Goal: Use online tool/utility: Utilize a website feature to perform a specific function

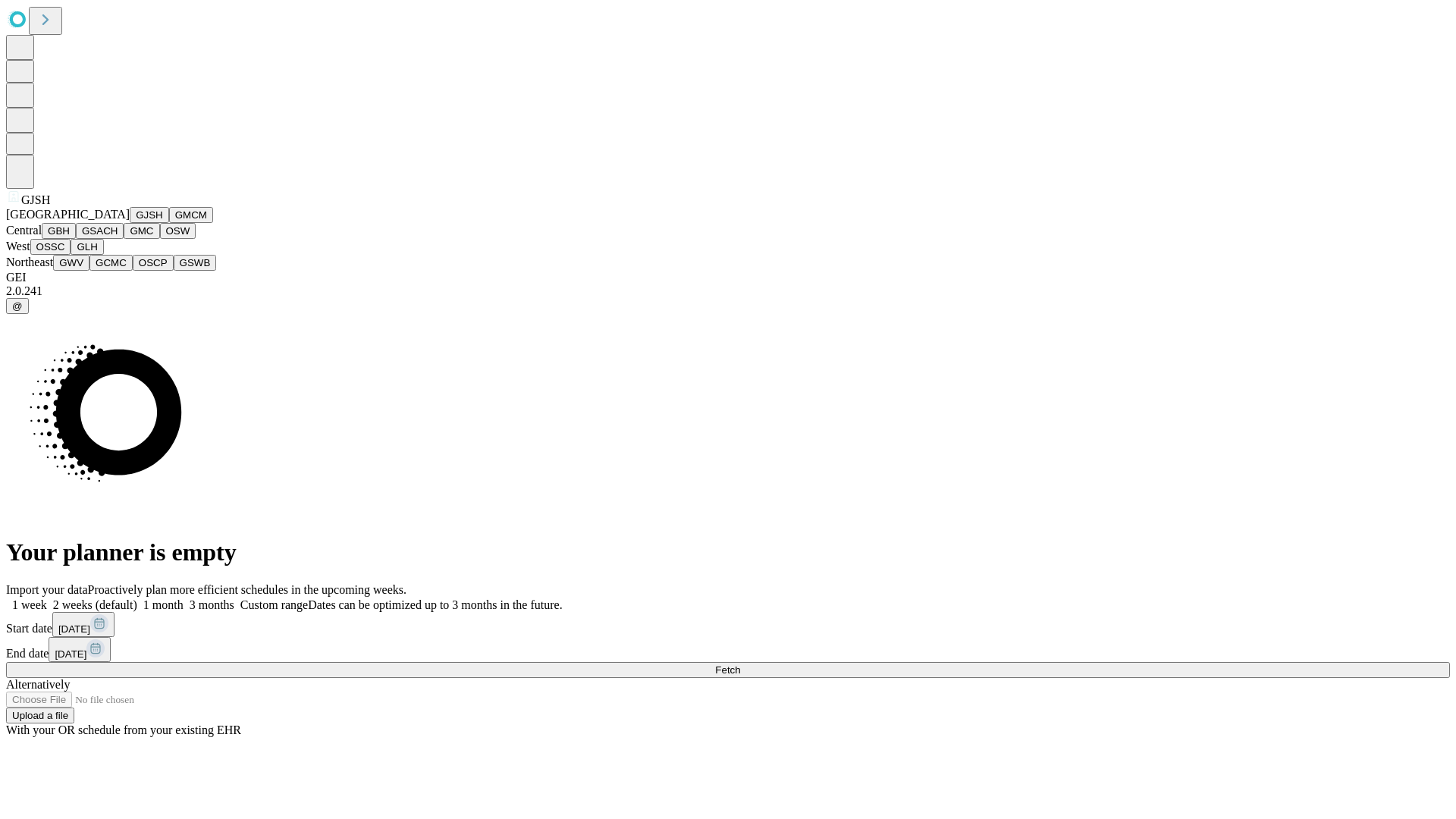
click at [130, 223] on button "GJSH" at bounding box center [149, 214] width 40 height 16
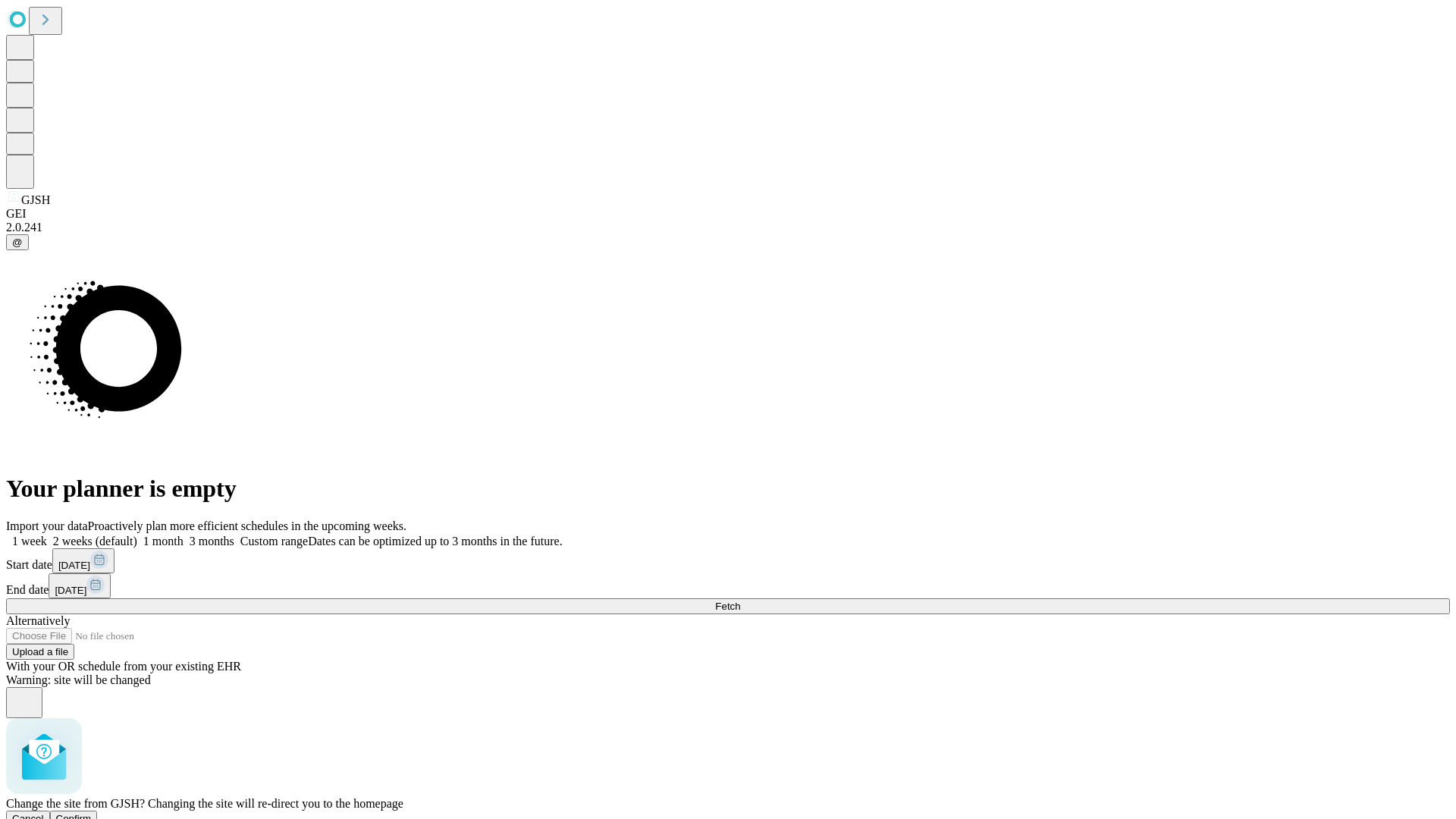
click at [92, 813] on span "Confirm" at bounding box center [74, 819] width 36 height 11
click at [184, 535] on label "1 month" at bounding box center [160, 541] width 46 height 13
click at [740, 600] on span "Fetch" at bounding box center [727, 606] width 25 height 11
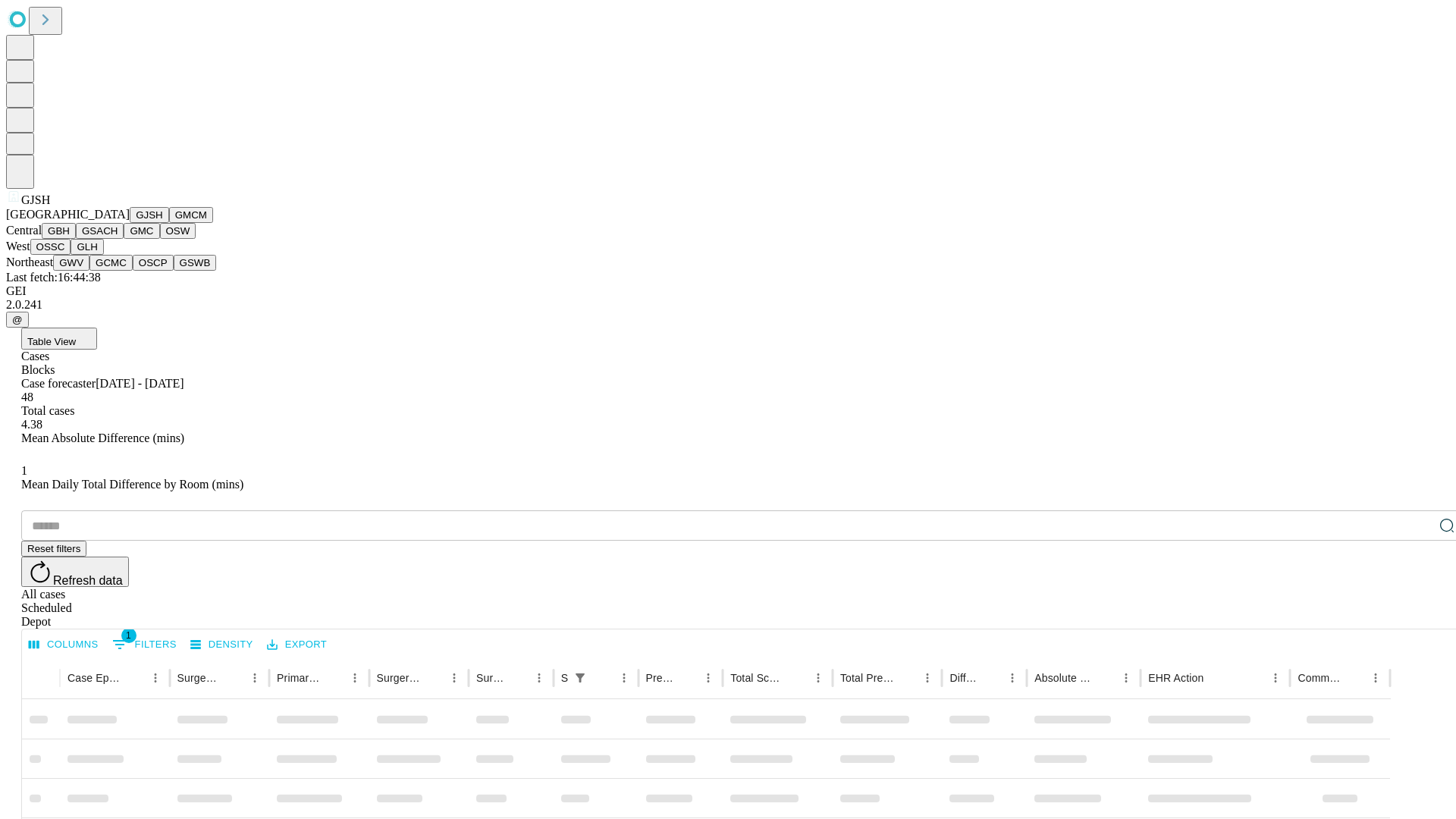
click at [169, 223] on button "GMCM" at bounding box center [191, 214] width 44 height 16
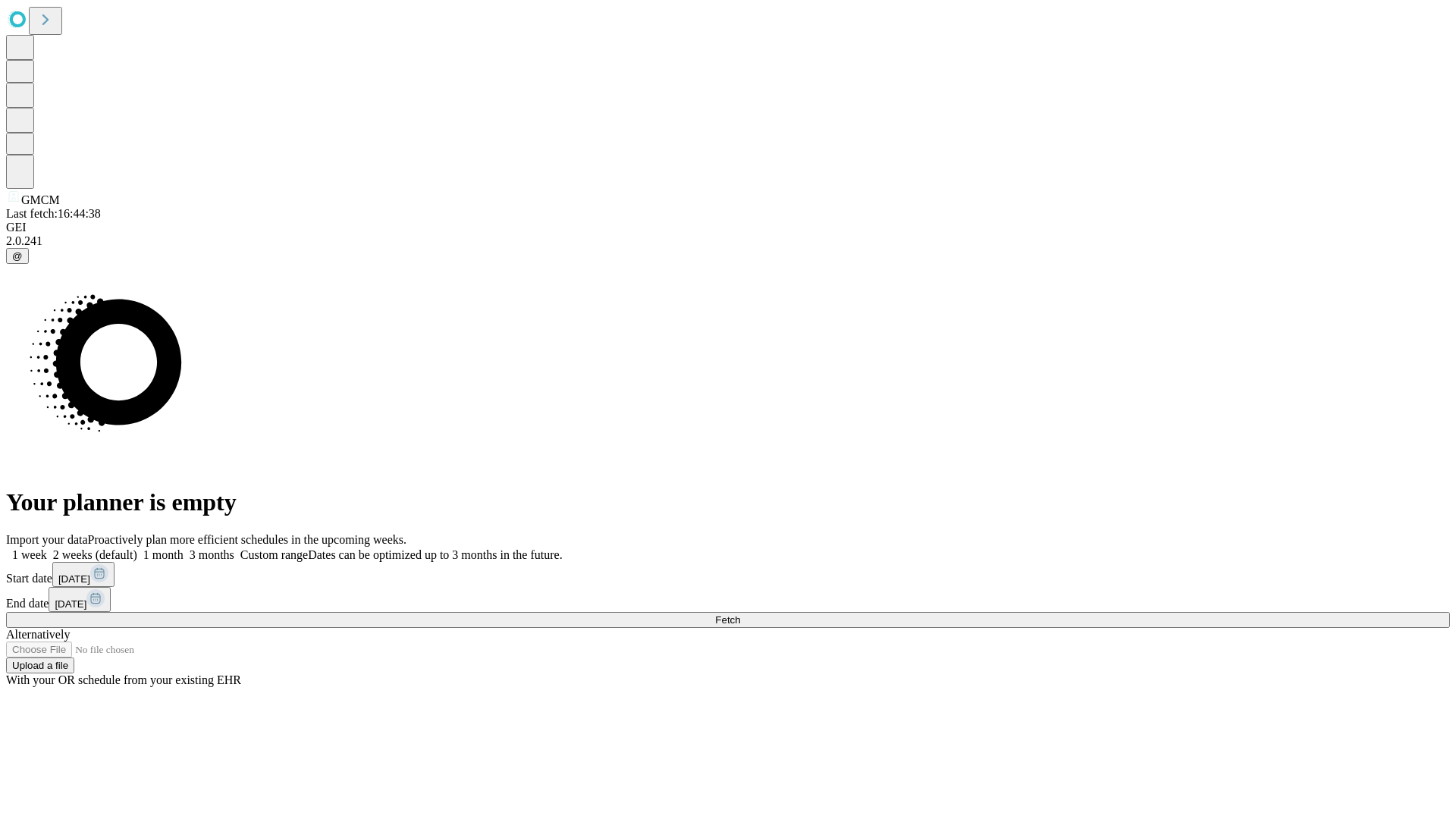
click at [184, 549] on label "1 month" at bounding box center [160, 555] width 46 height 13
click at [740, 614] on span "Fetch" at bounding box center [727, 620] width 25 height 11
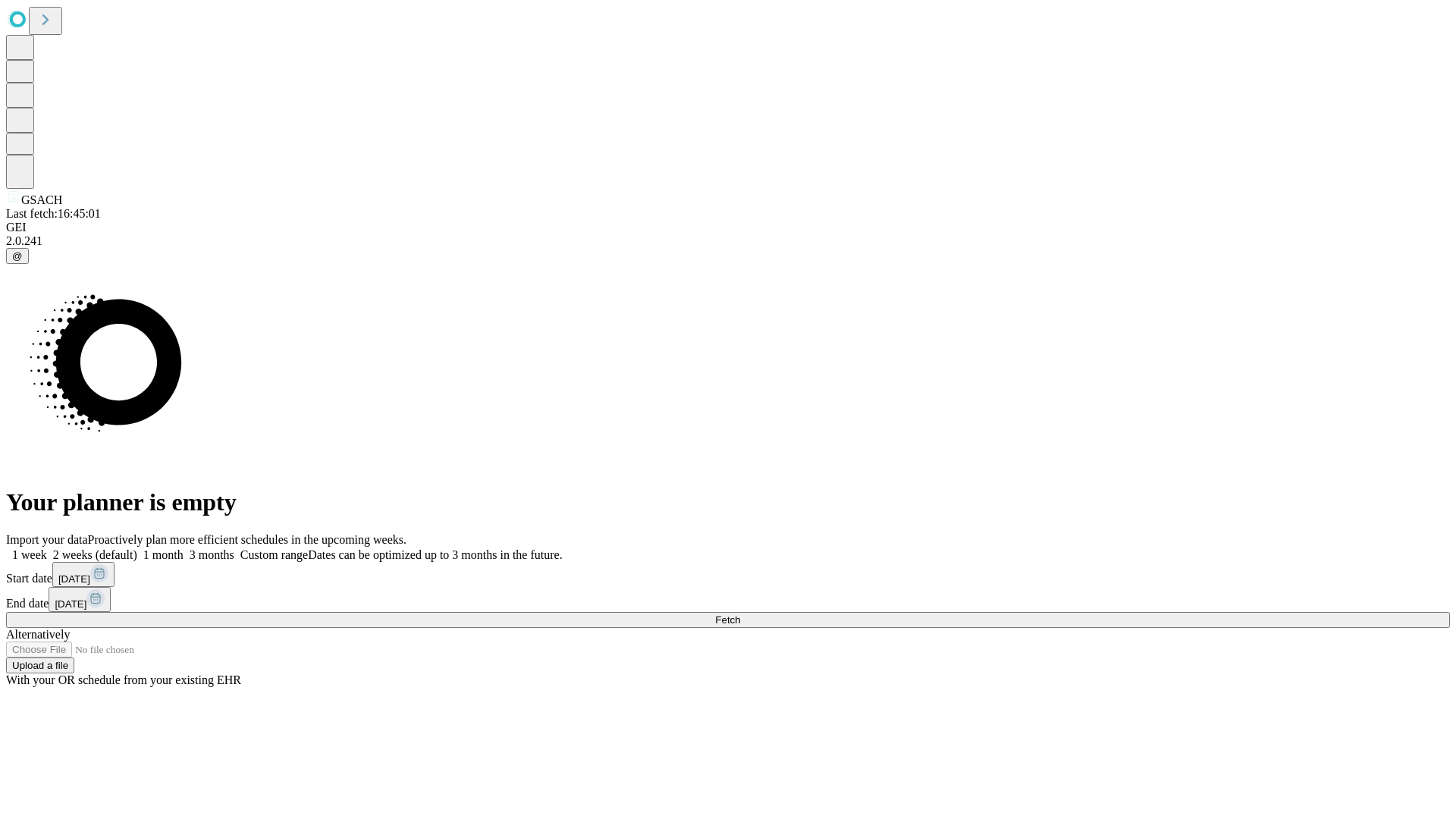
click at [184, 549] on label "1 month" at bounding box center [160, 555] width 46 height 13
click at [740, 614] on span "Fetch" at bounding box center [727, 620] width 25 height 11
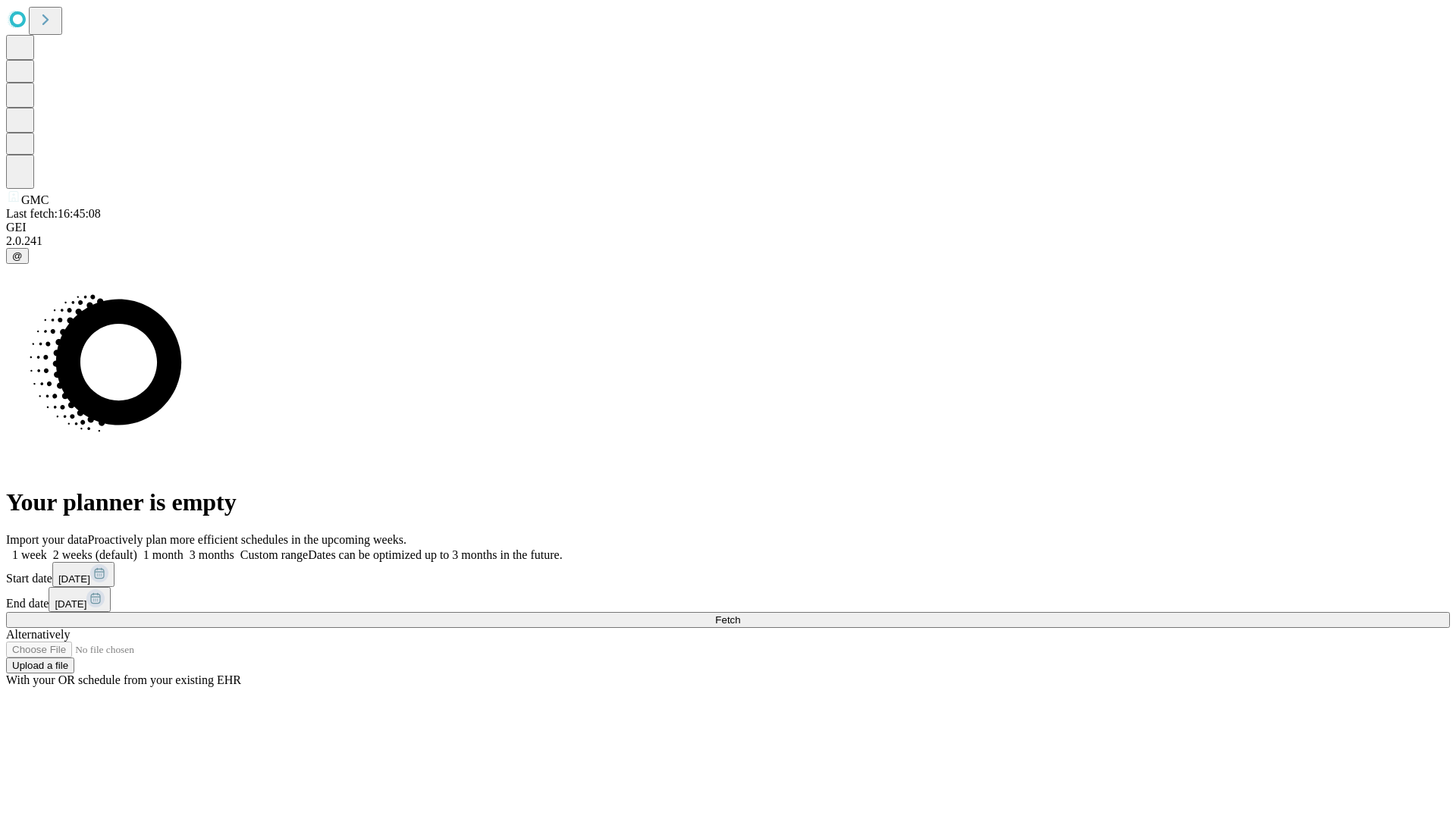
click at [184, 549] on label "1 month" at bounding box center [160, 555] width 46 height 13
click at [740, 614] on span "Fetch" at bounding box center [727, 620] width 25 height 11
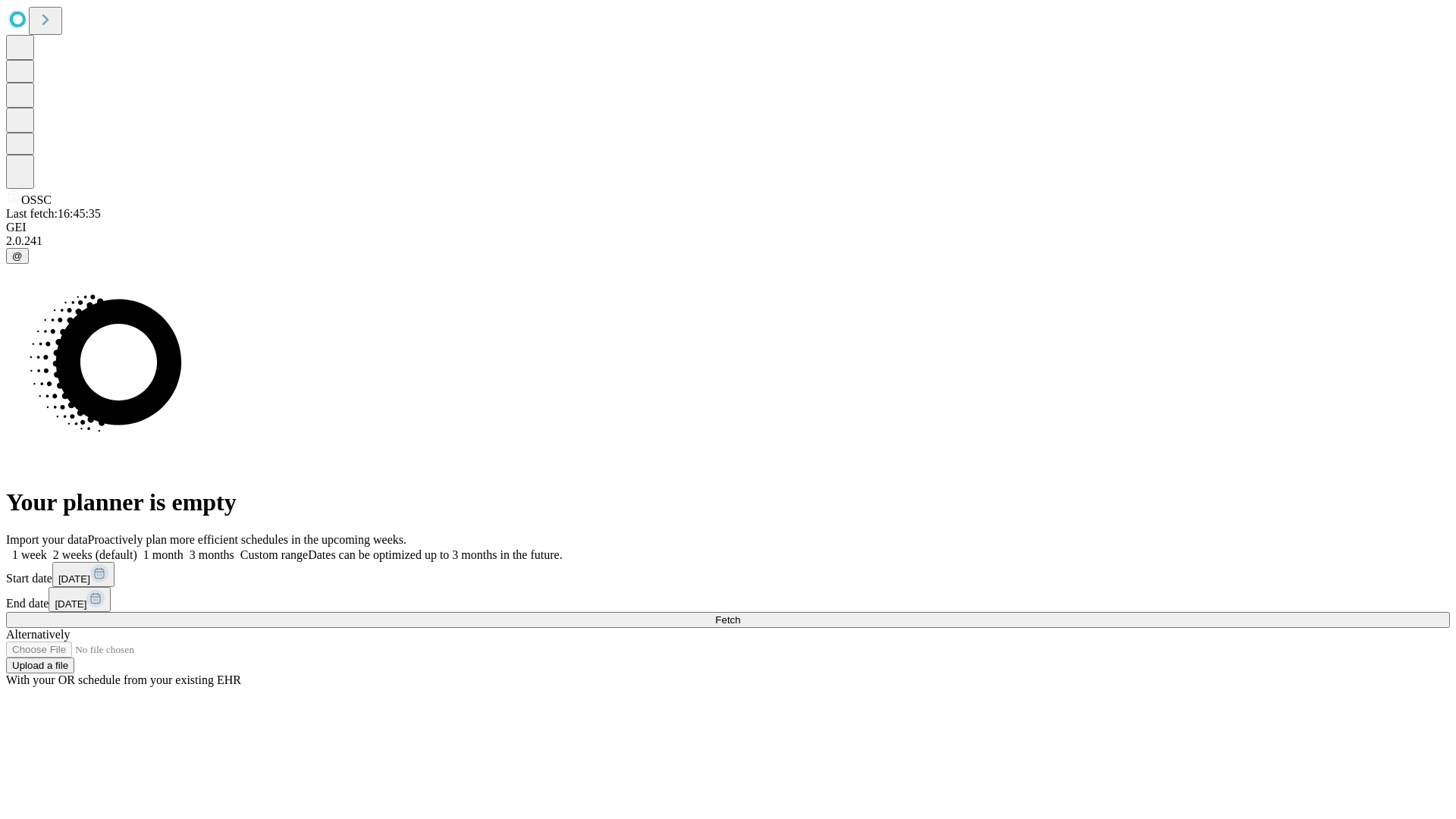
click at [184, 549] on label "1 month" at bounding box center [160, 555] width 46 height 13
click at [740, 614] on span "Fetch" at bounding box center [727, 620] width 25 height 11
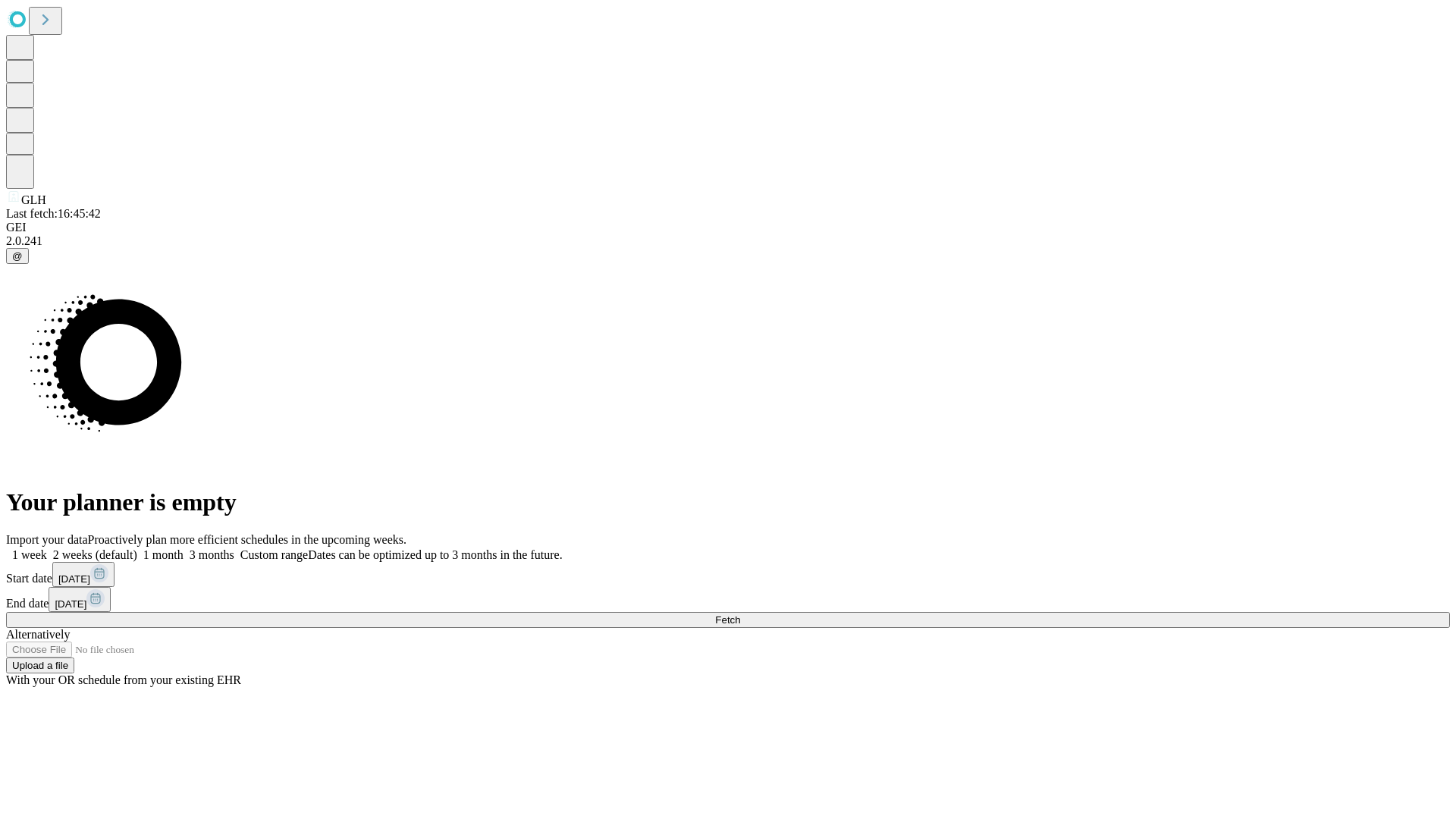
click at [184, 549] on label "1 month" at bounding box center [160, 555] width 46 height 13
click at [740, 614] on span "Fetch" at bounding box center [727, 620] width 25 height 11
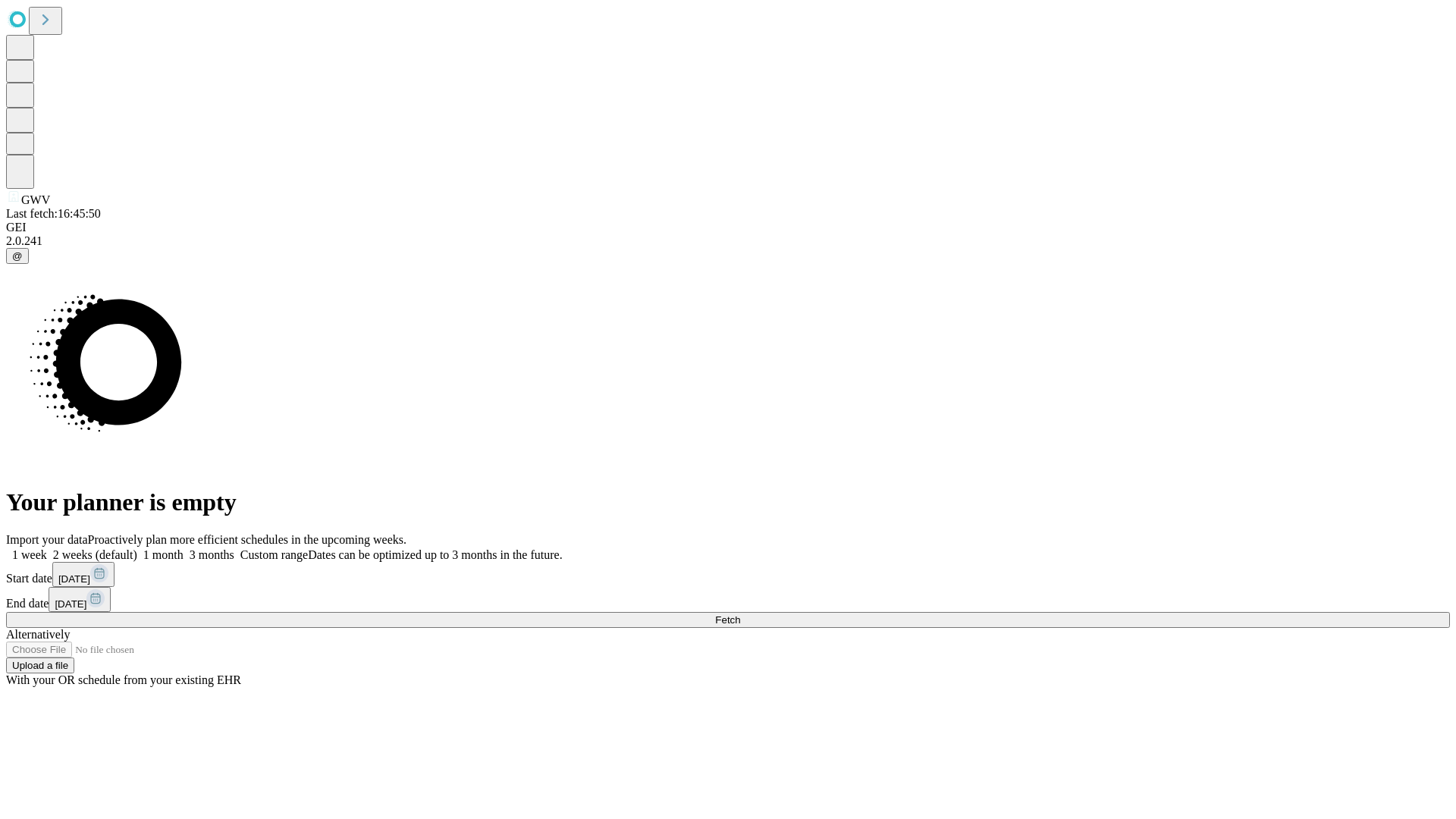
click at [184, 549] on label "1 month" at bounding box center [160, 555] width 46 height 13
click at [740, 614] on span "Fetch" at bounding box center [727, 620] width 25 height 11
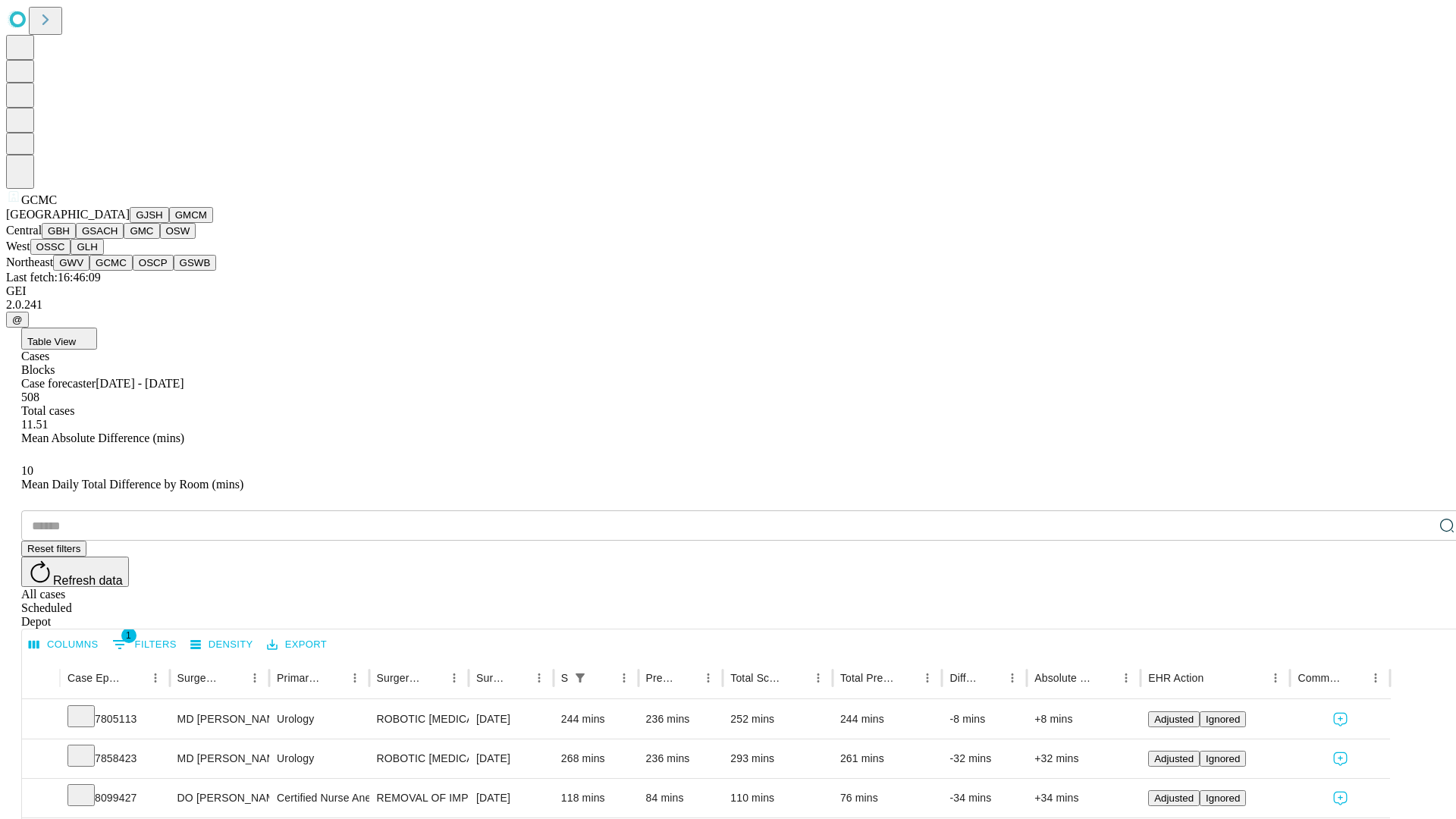
click at [132, 271] on button "OSCP" at bounding box center [153, 262] width 41 height 16
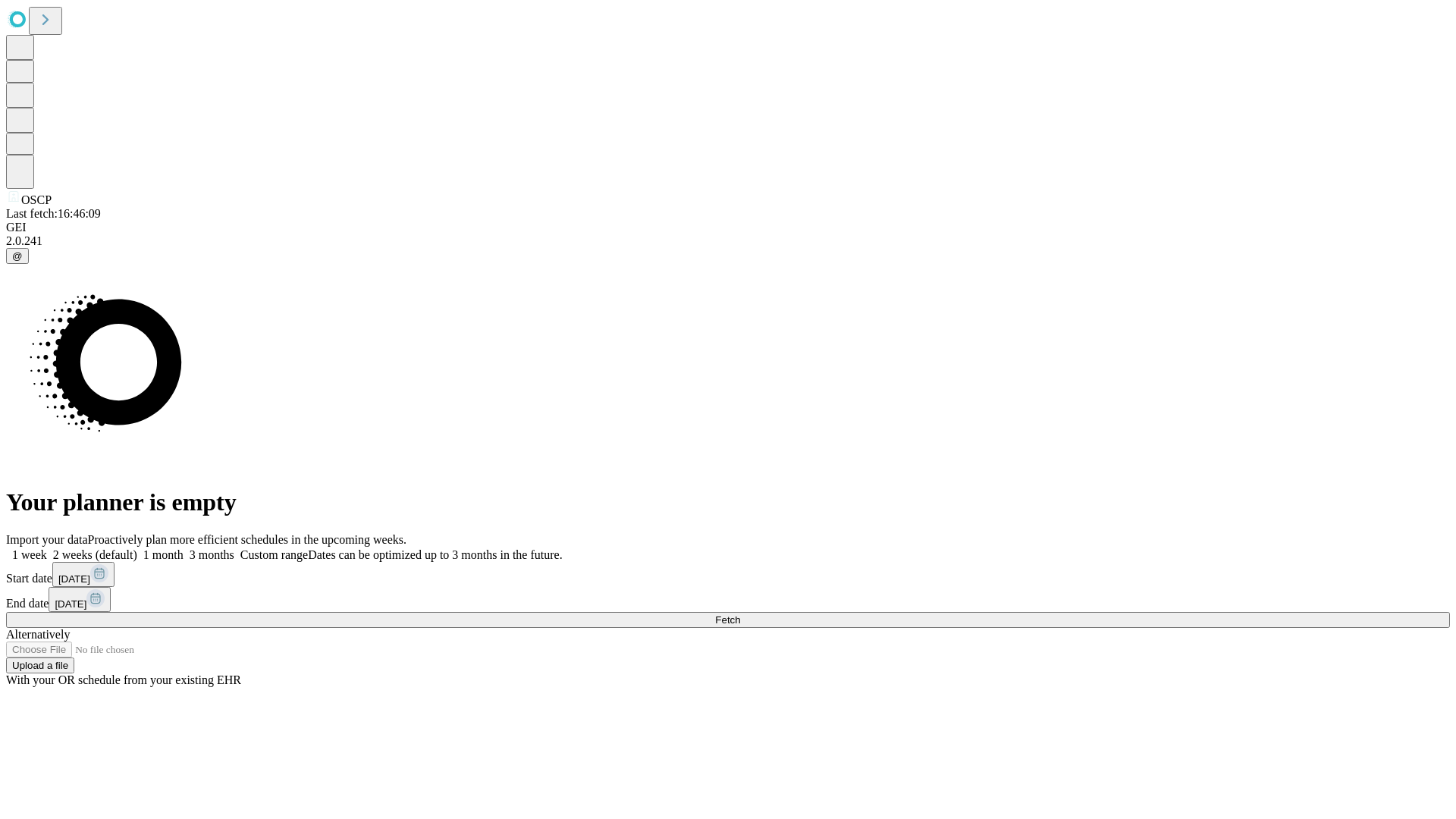
click at [740, 614] on span "Fetch" at bounding box center [727, 620] width 25 height 11
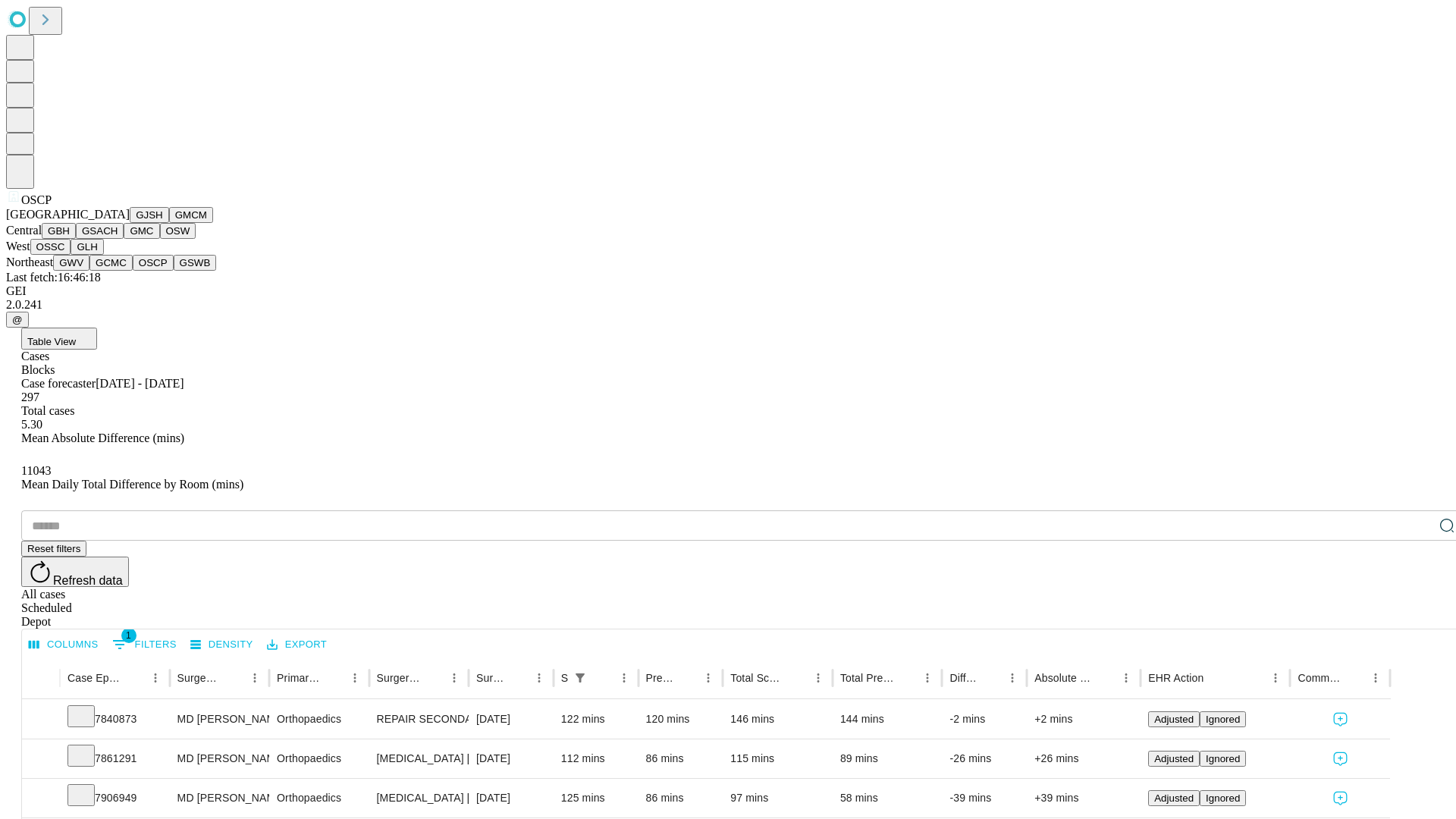
click at [174, 271] on button "GSWB" at bounding box center [195, 262] width 43 height 16
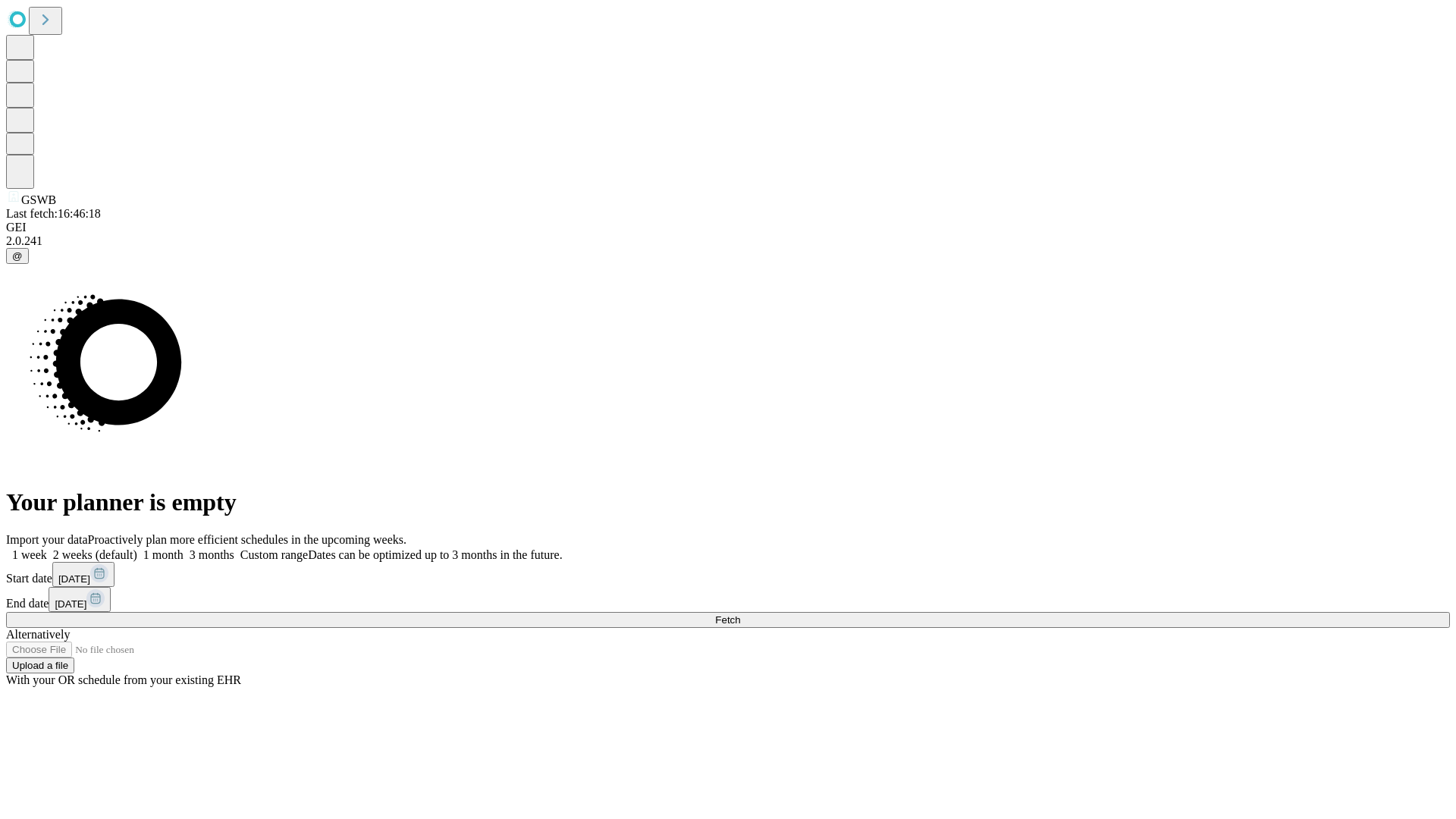
click at [184, 549] on label "1 month" at bounding box center [160, 555] width 46 height 13
click at [740, 614] on span "Fetch" at bounding box center [727, 620] width 25 height 11
